Goal: Communication & Community: Answer question/provide support

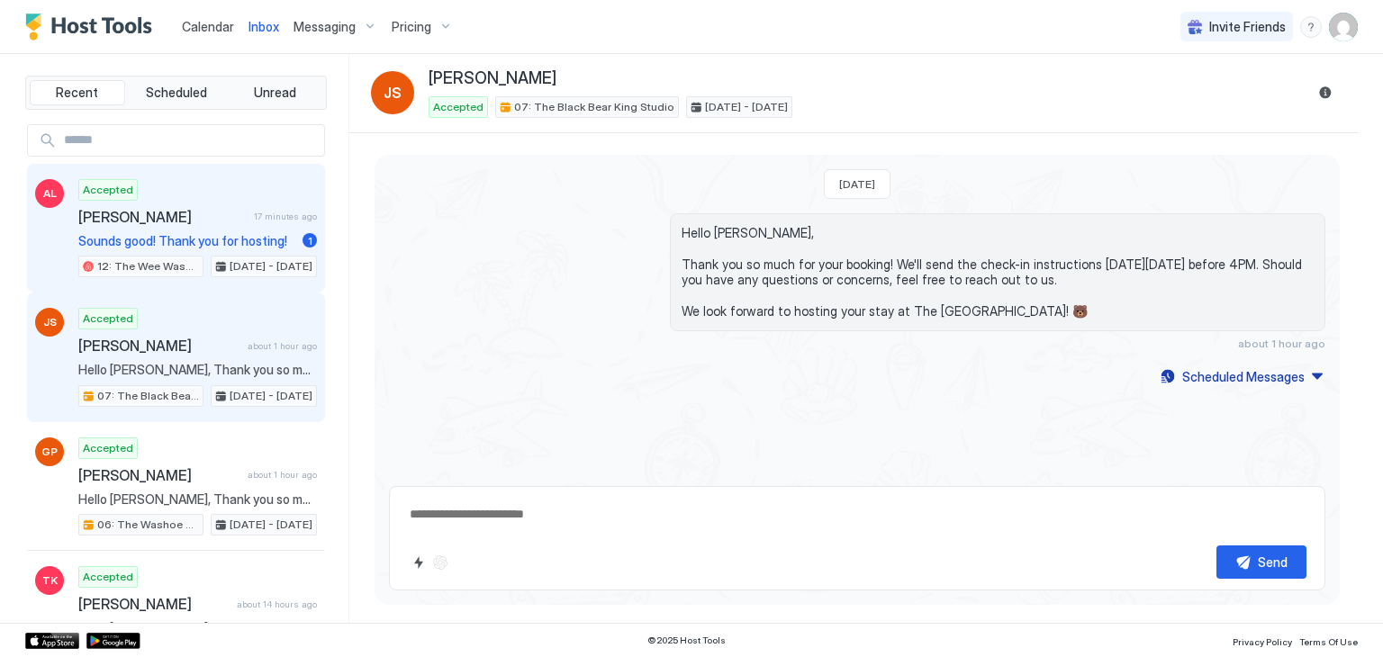
click at [180, 246] on span "Sounds good! Thank you for hosting!" at bounding box center [186, 241] width 217 height 16
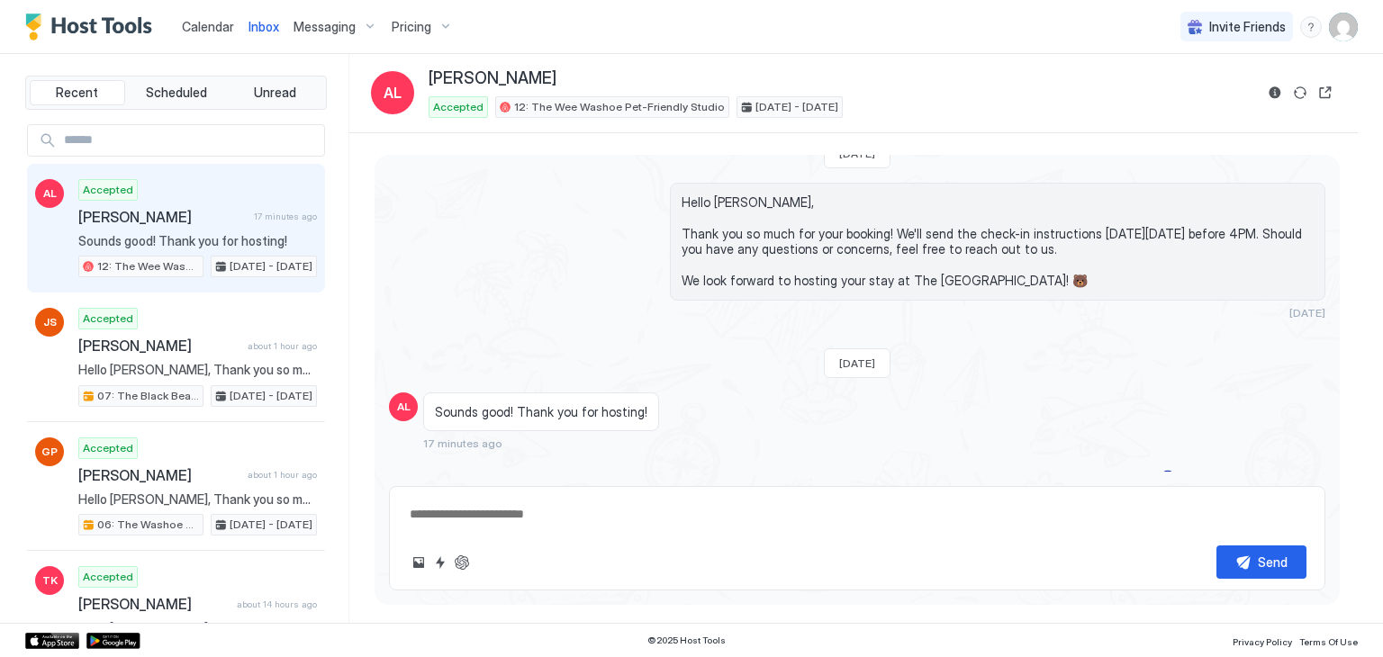
scroll to position [44, 0]
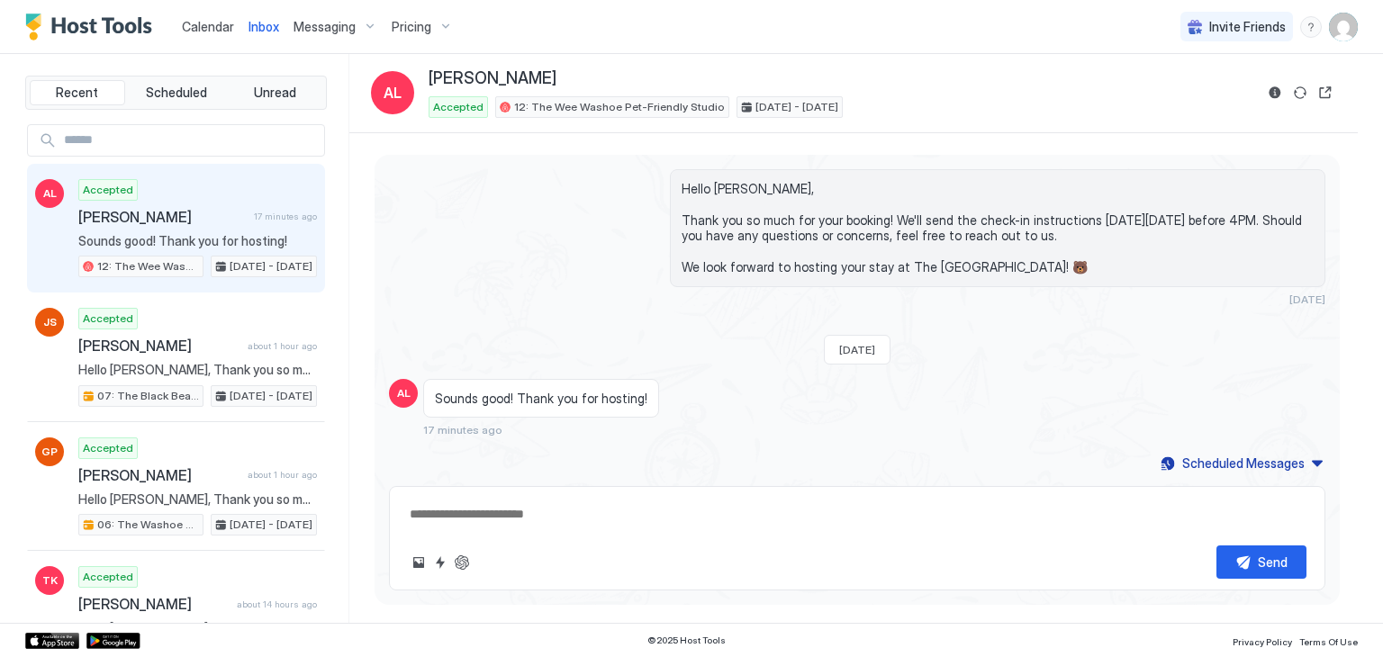
click at [510, 499] on textarea at bounding box center [857, 514] width 899 height 33
type textarea "*"
click at [611, 520] on textarea "To enrich screen reader interactions, please activate Accessibility in Grammarl…" at bounding box center [857, 514] width 899 height 33
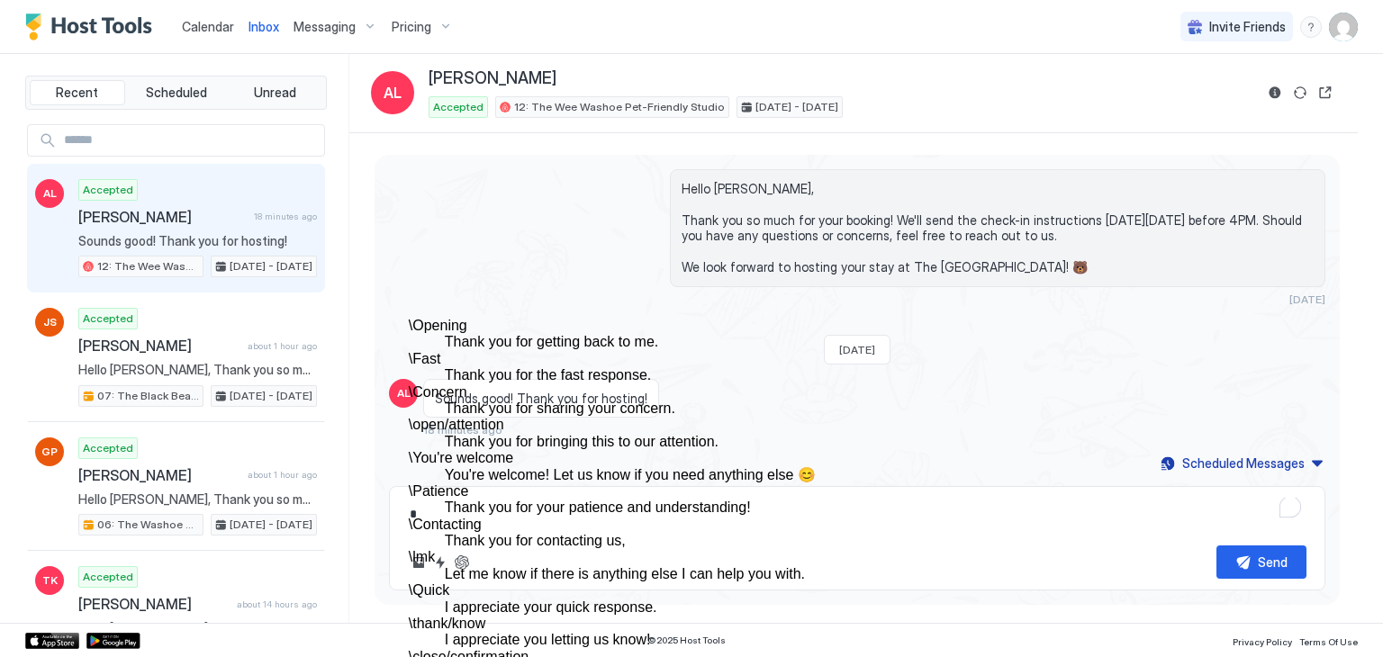
scroll to position [180, 0]
click at [557, 467] on dd "You're welcome! Let us know if you need anything else 😊" at bounding box center [746, 475] width 603 height 16
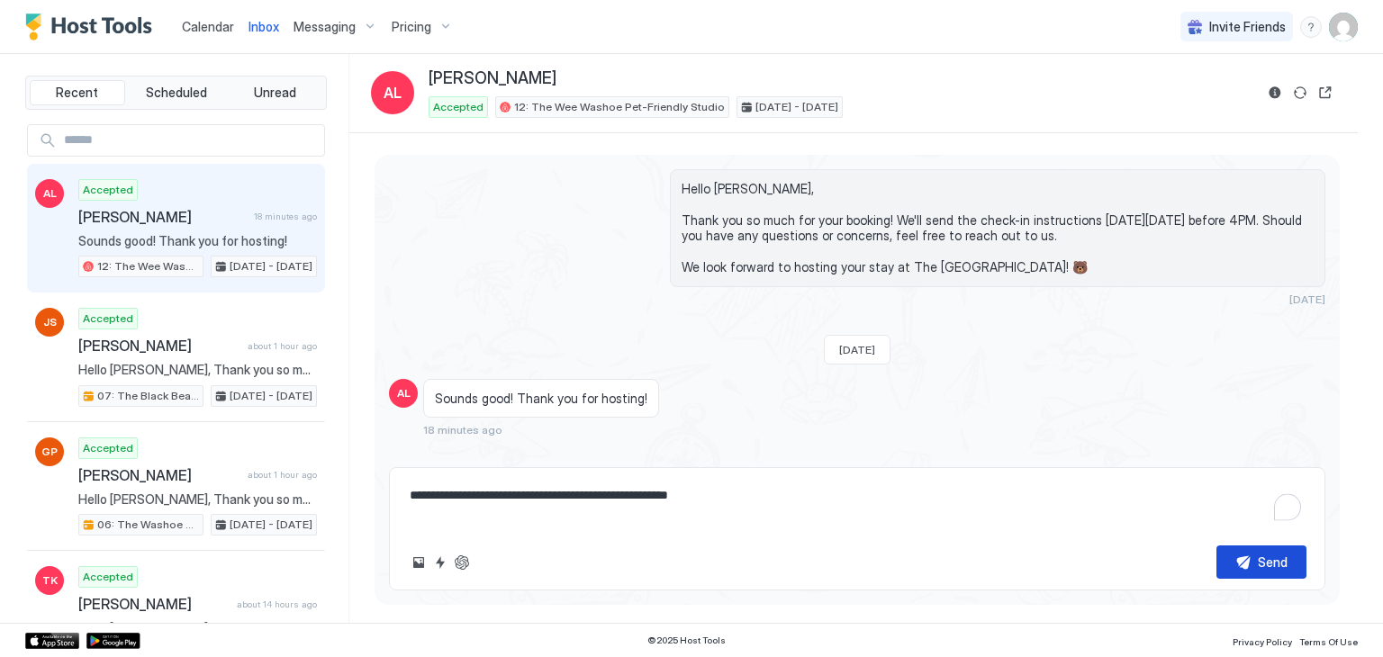
type textarea "**********"
click at [1254, 551] on button "Send" at bounding box center [1262, 562] width 90 height 33
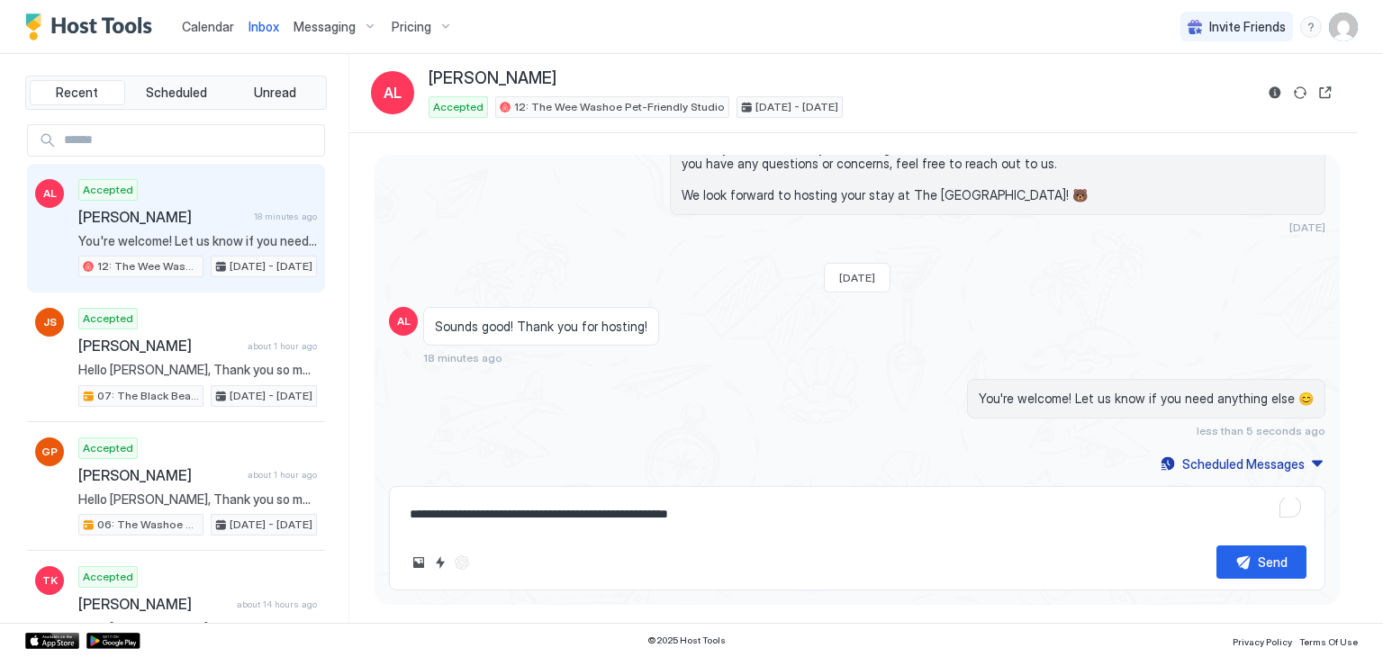
scroll to position [0, 0]
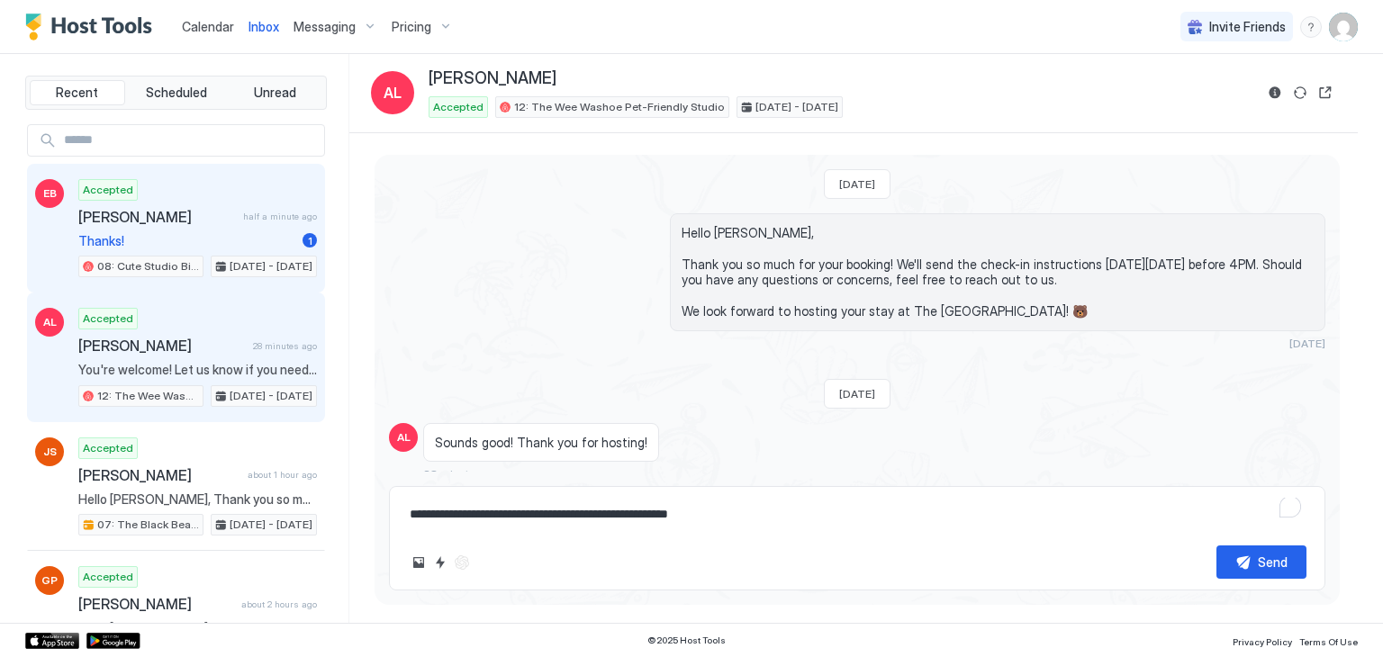
click at [155, 221] on span "[PERSON_NAME]" at bounding box center [157, 217] width 158 height 18
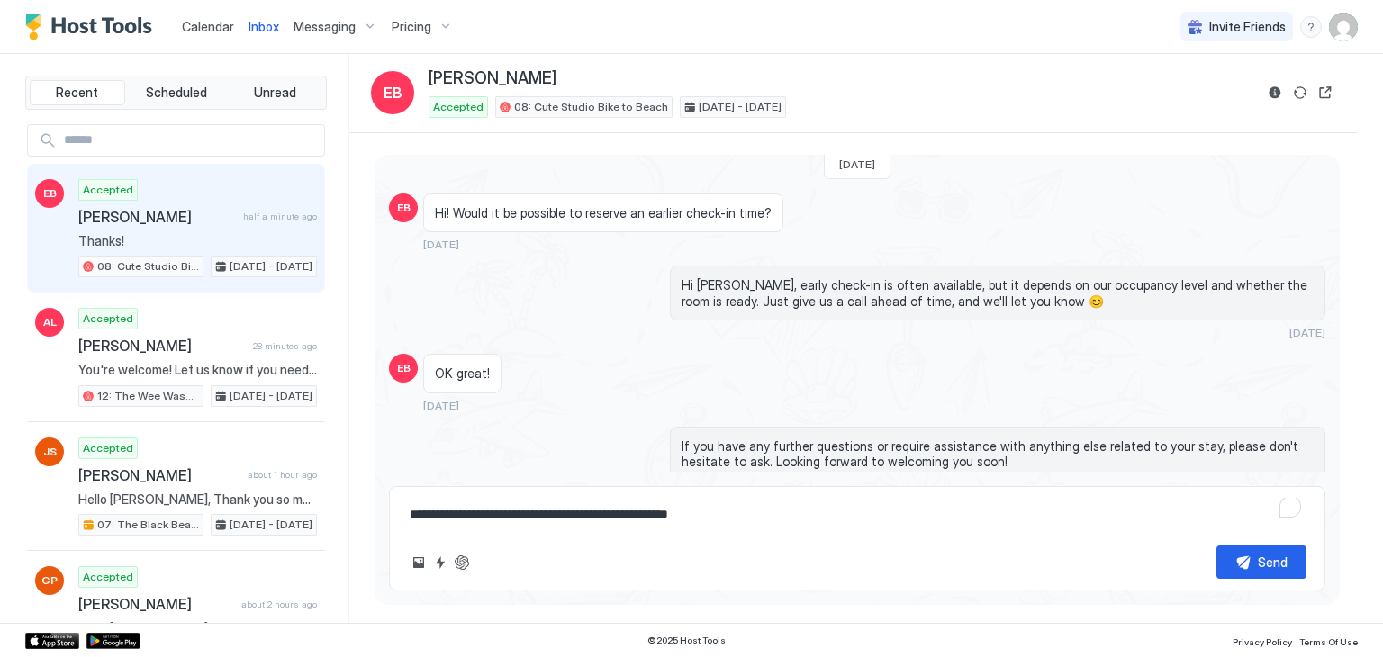
scroll to position [407, 0]
